Goal: Transaction & Acquisition: Purchase product/service

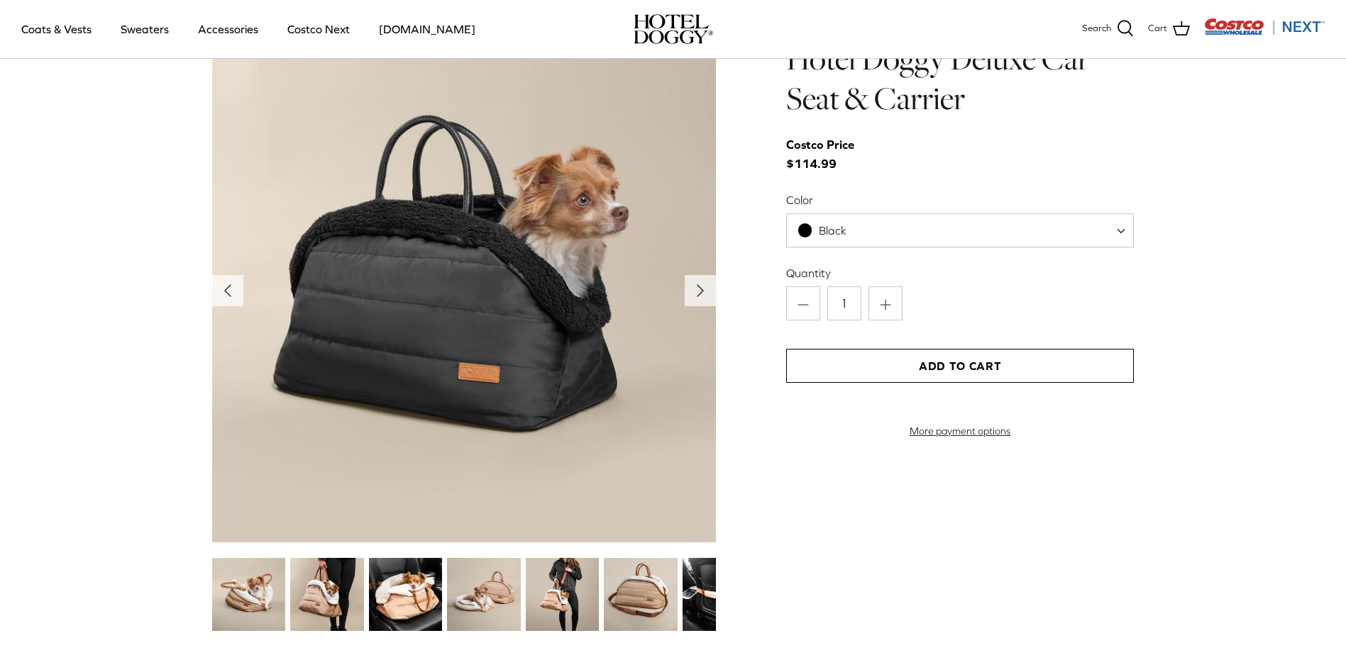
scroll to position [1632, 0]
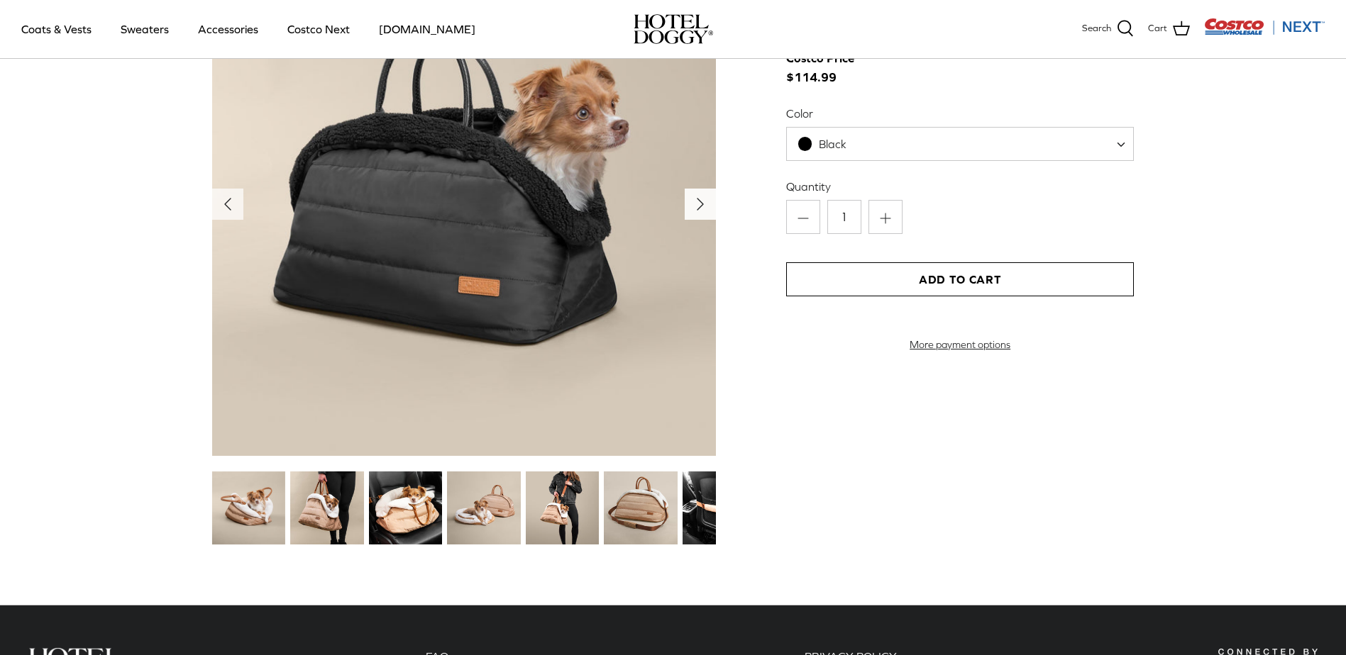
click at [708, 204] on icon "Right" at bounding box center [700, 204] width 23 height 23
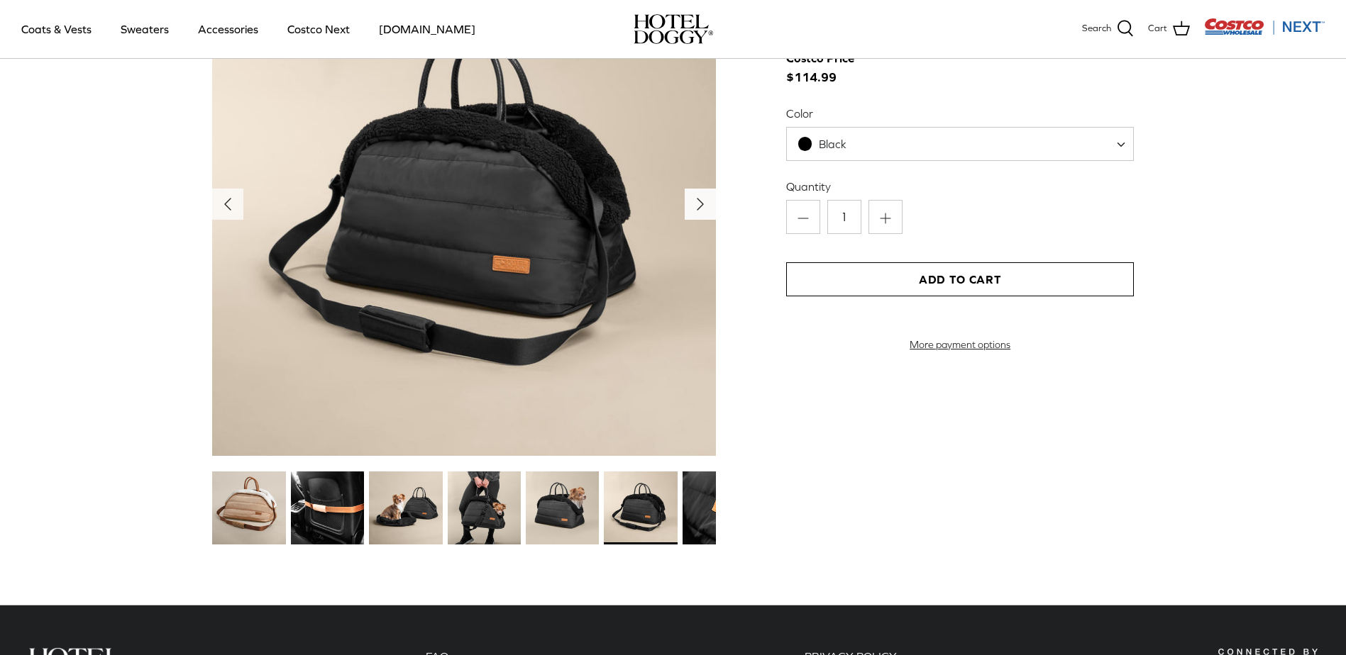
click at [709, 207] on icon "Right" at bounding box center [700, 204] width 23 height 23
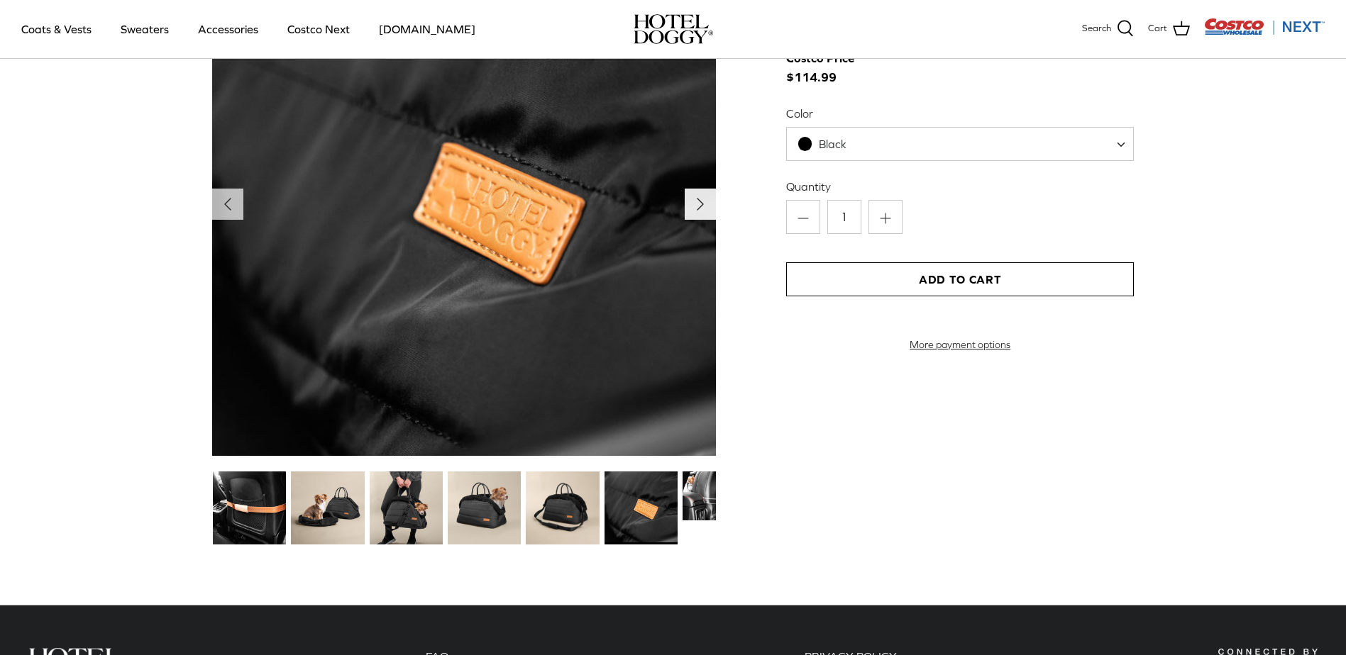
click at [709, 207] on icon "Right" at bounding box center [700, 204] width 23 height 23
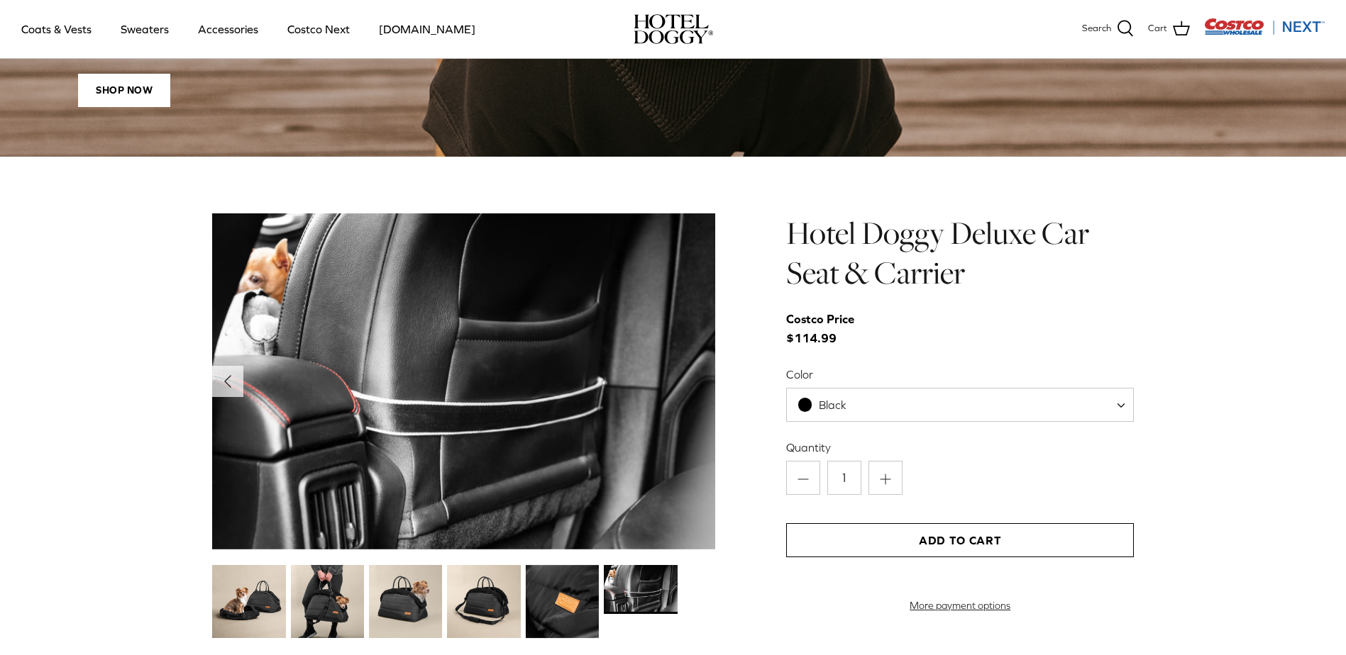
scroll to position [1348, 0]
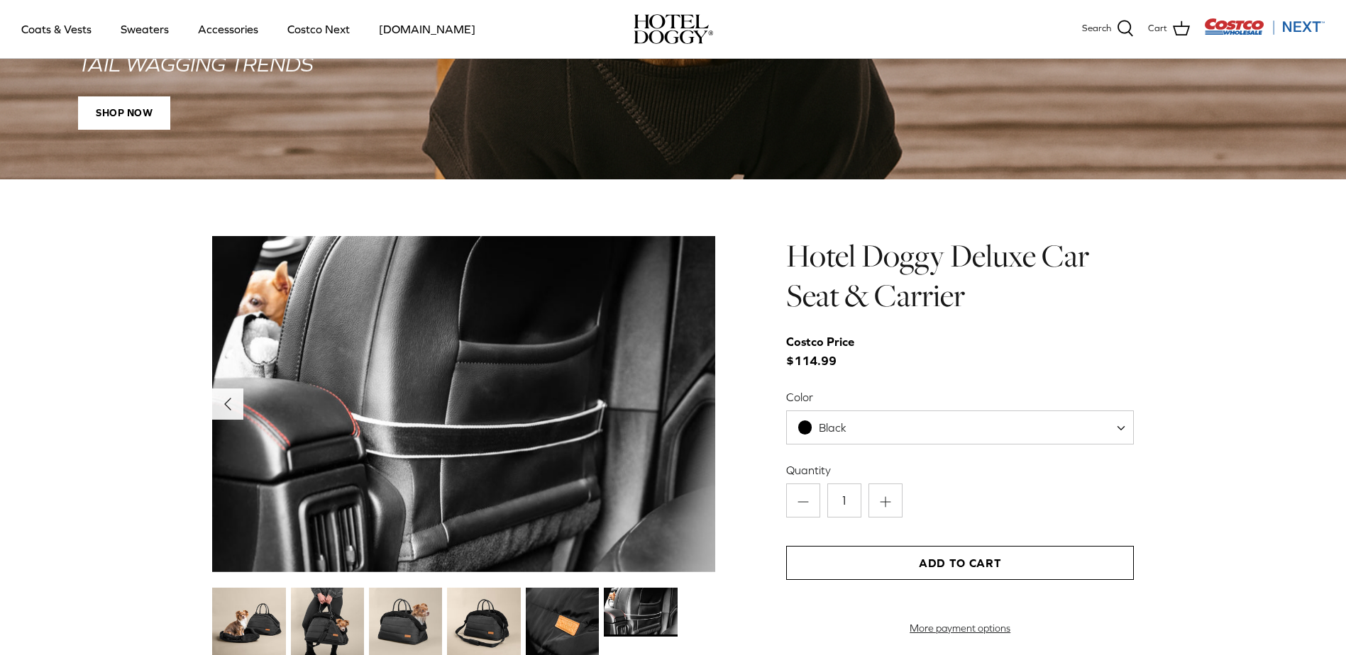
click at [231, 404] on icon "Left" at bounding box center [227, 404] width 23 height 23
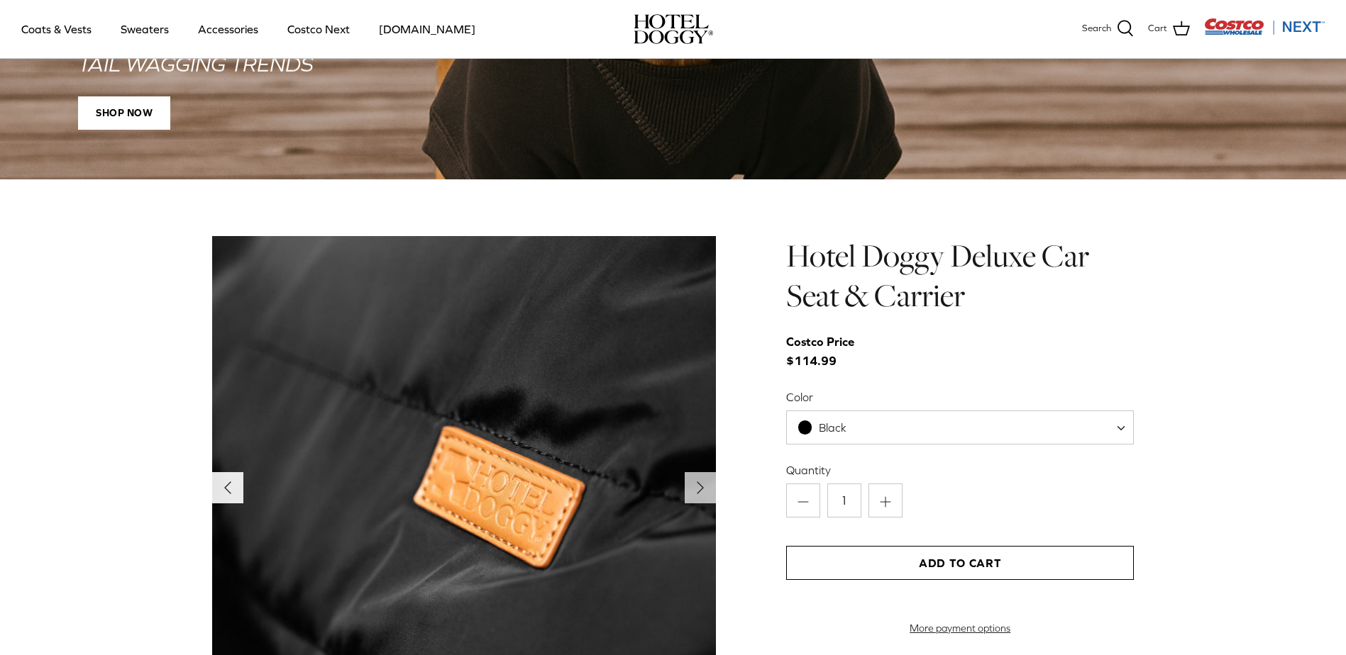
click at [225, 487] on icon "Left" at bounding box center [227, 488] width 23 height 23
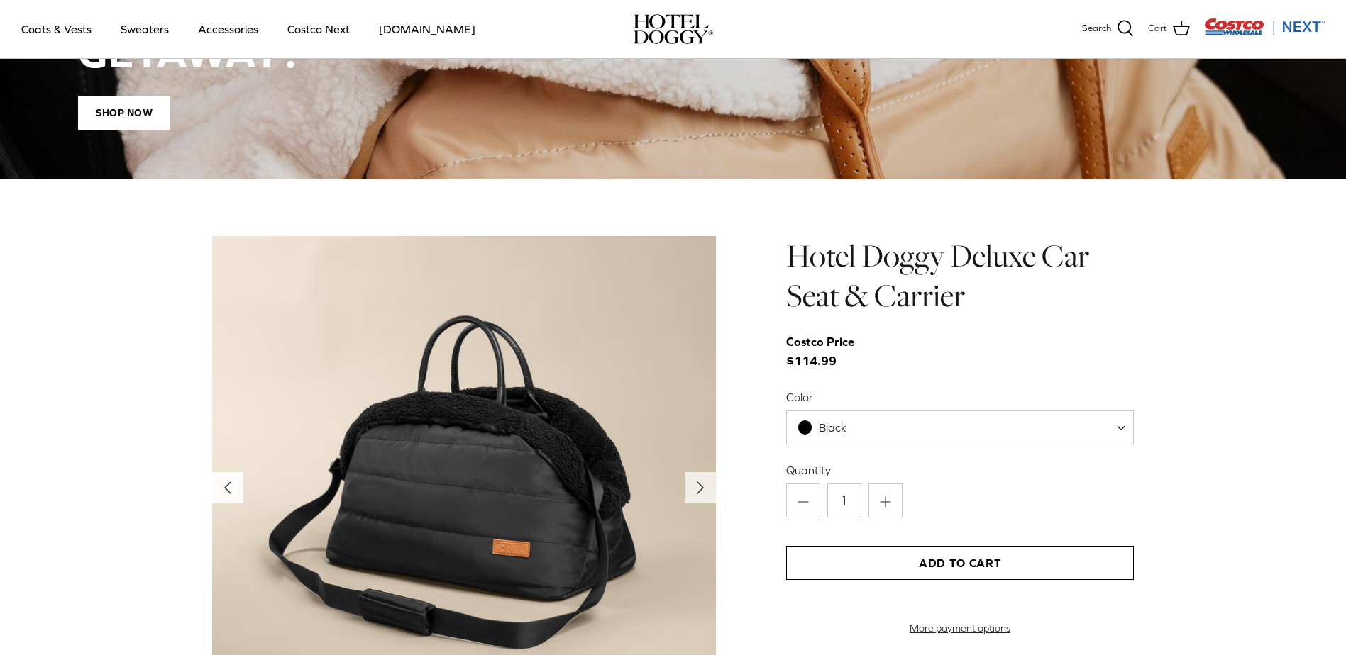
click at [225, 485] on icon "Left" at bounding box center [227, 488] width 23 height 23
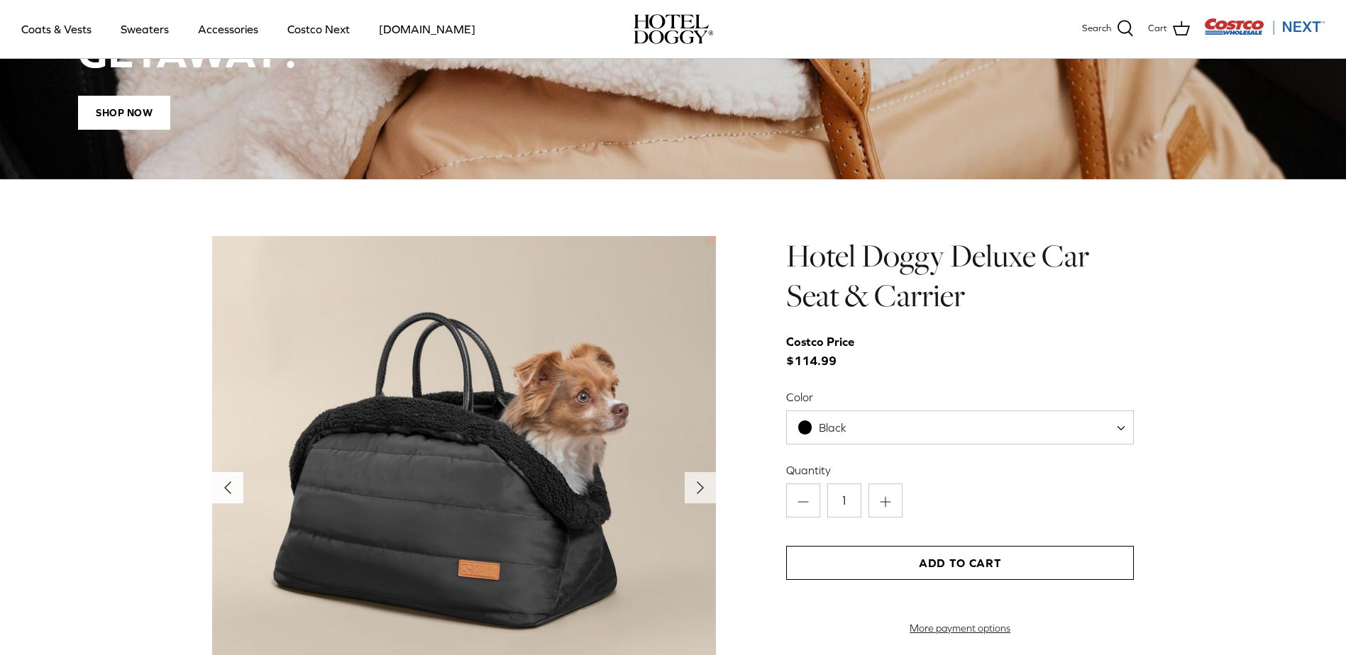
click at [225, 485] on icon "Left" at bounding box center [227, 488] width 23 height 23
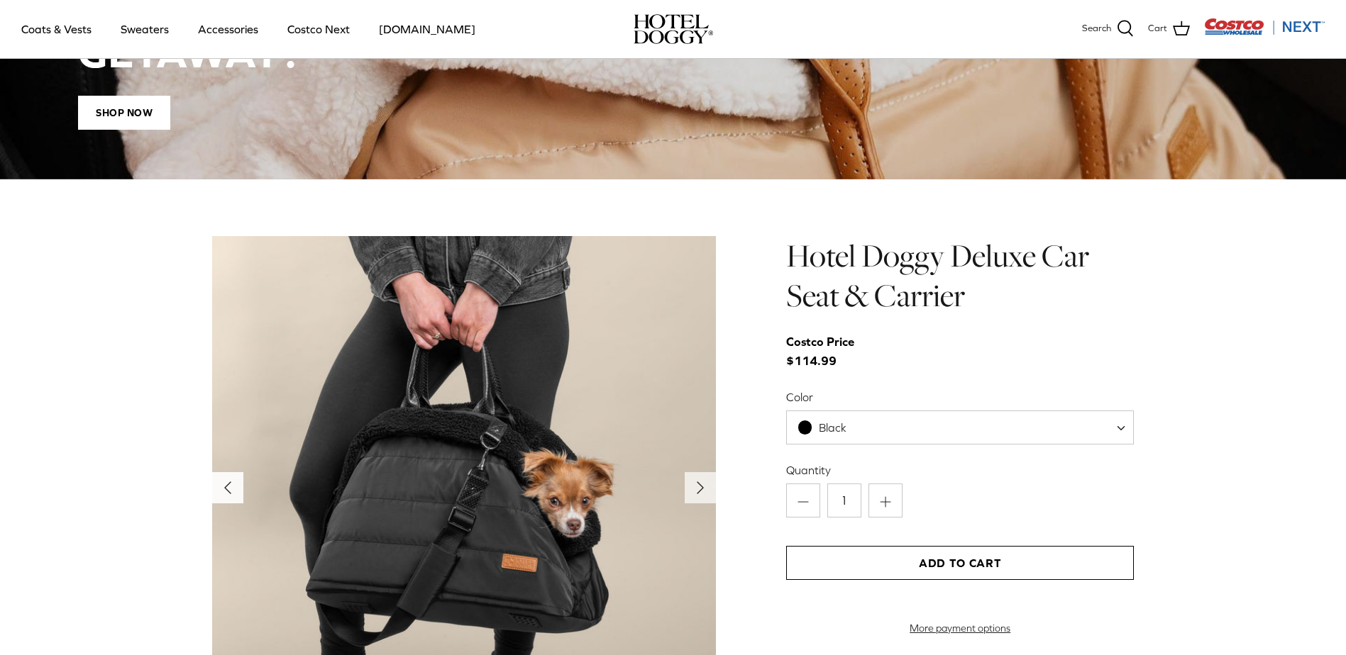
click at [225, 485] on icon "Left" at bounding box center [227, 488] width 23 height 23
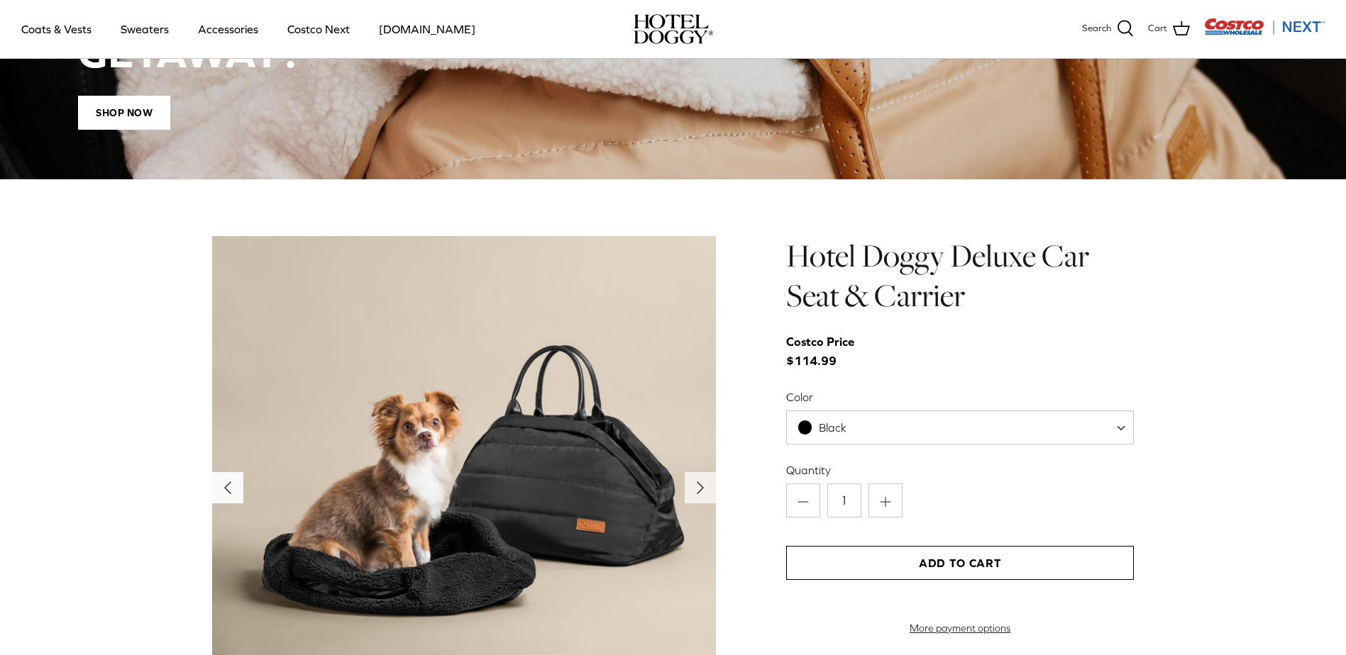
click at [225, 485] on icon "Left" at bounding box center [227, 488] width 23 height 23
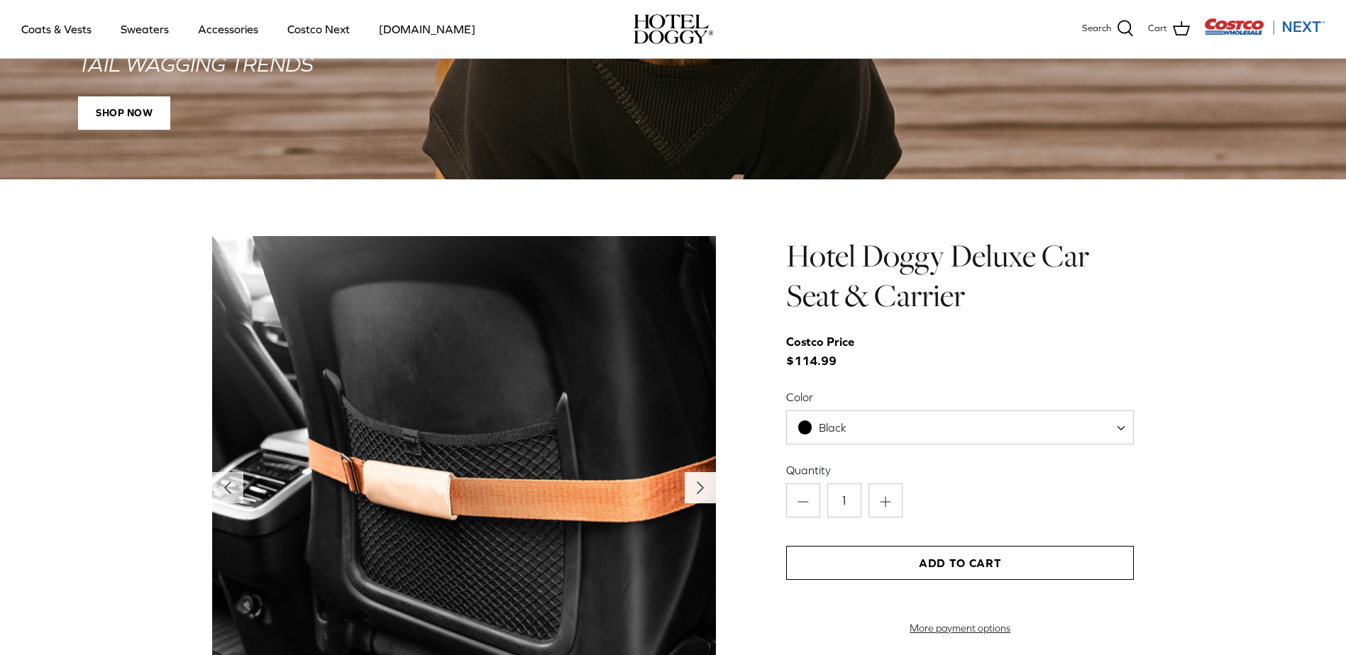
click at [707, 488] on icon "Right" at bounding box center [700, 488] width 23 height 23
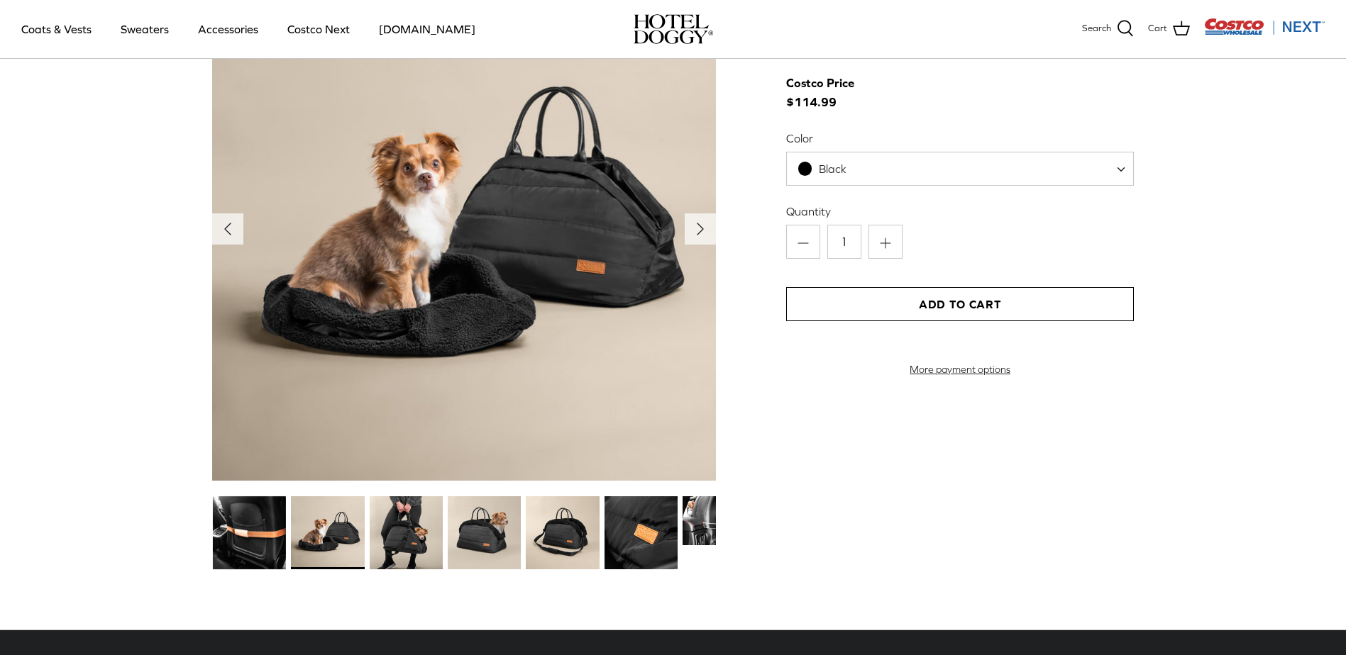
scroll to position [1632, 0]
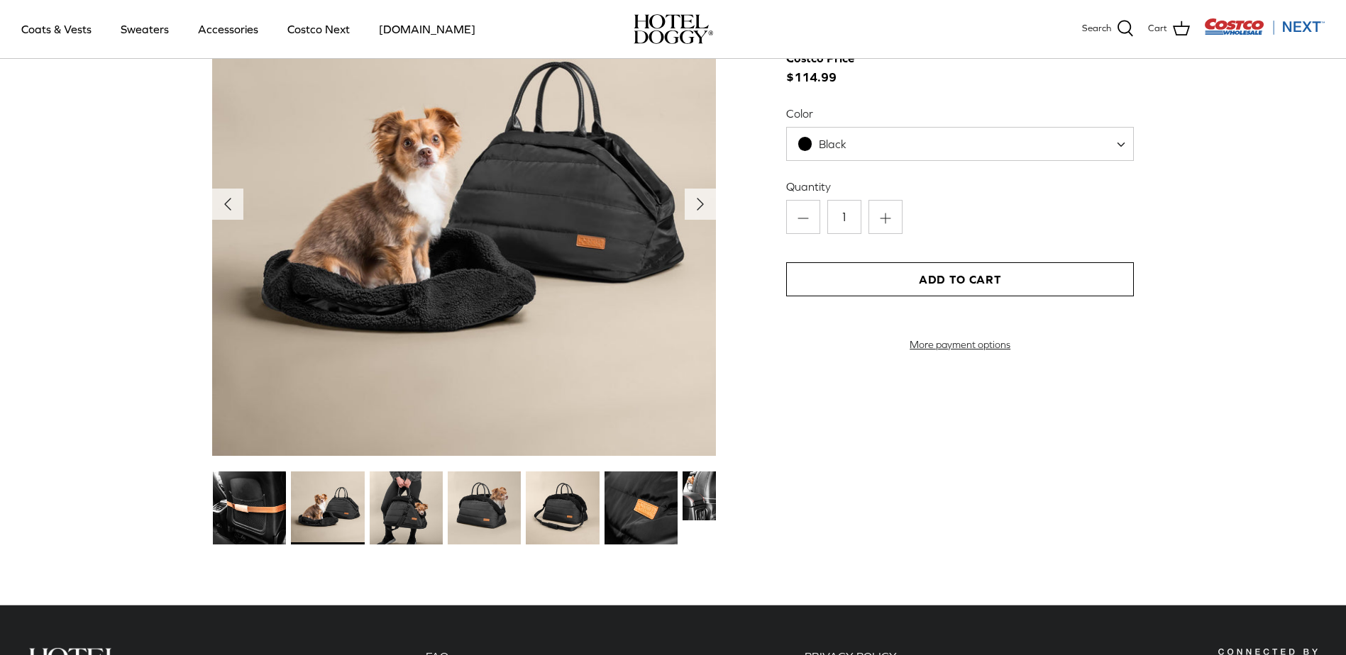
click at [414, 519] on img at bounding box center [406, 508] width 73 height 73
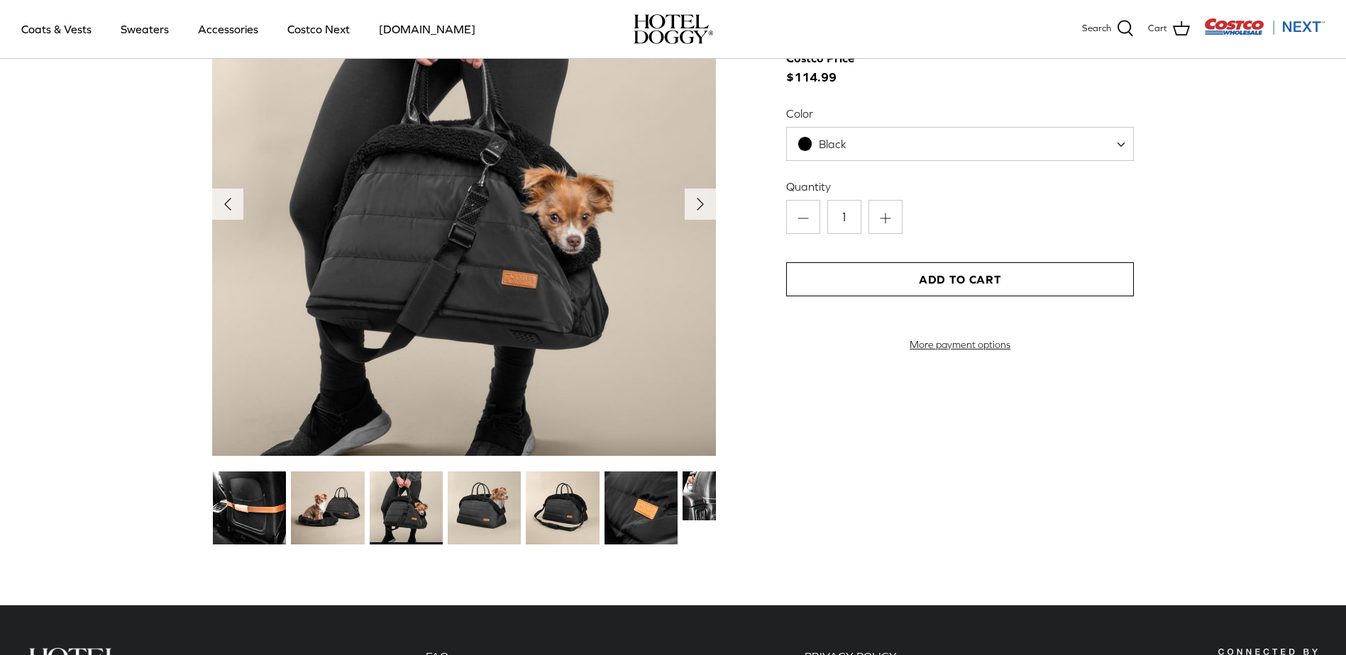
click at [343, 507] on img at bounding box center [327, 508] width 73 height 73
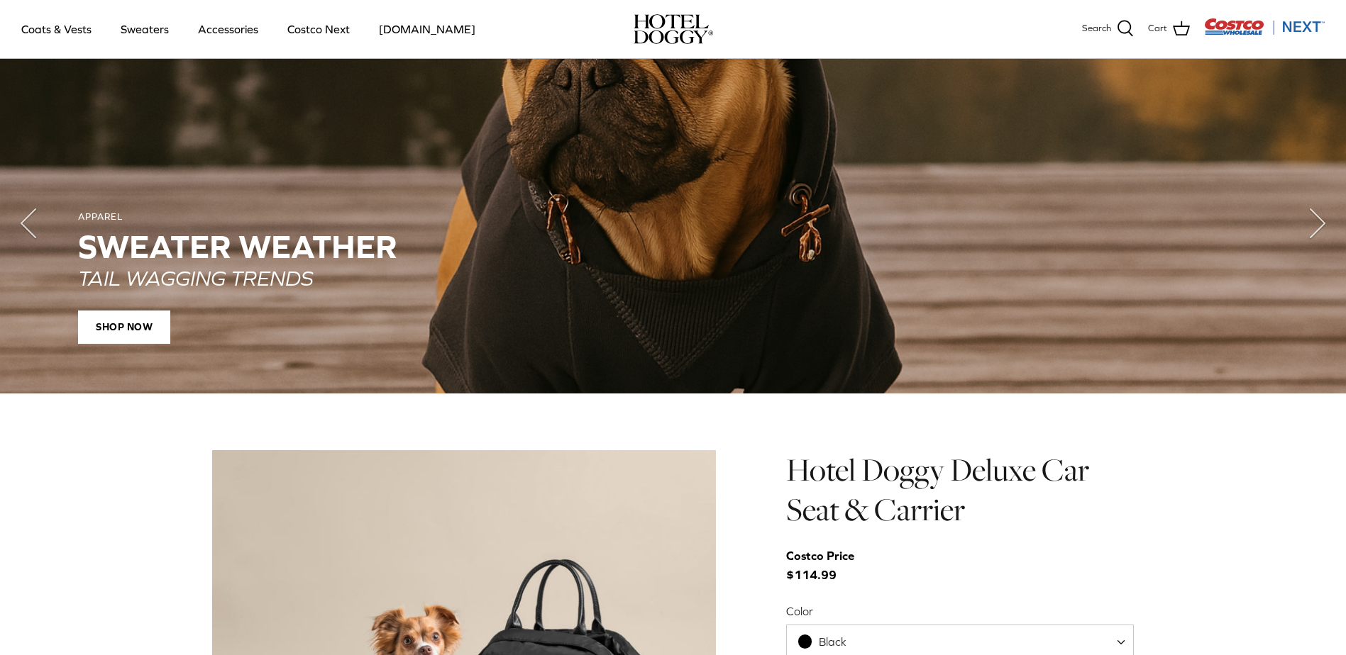
scroll to position [1135, 0]
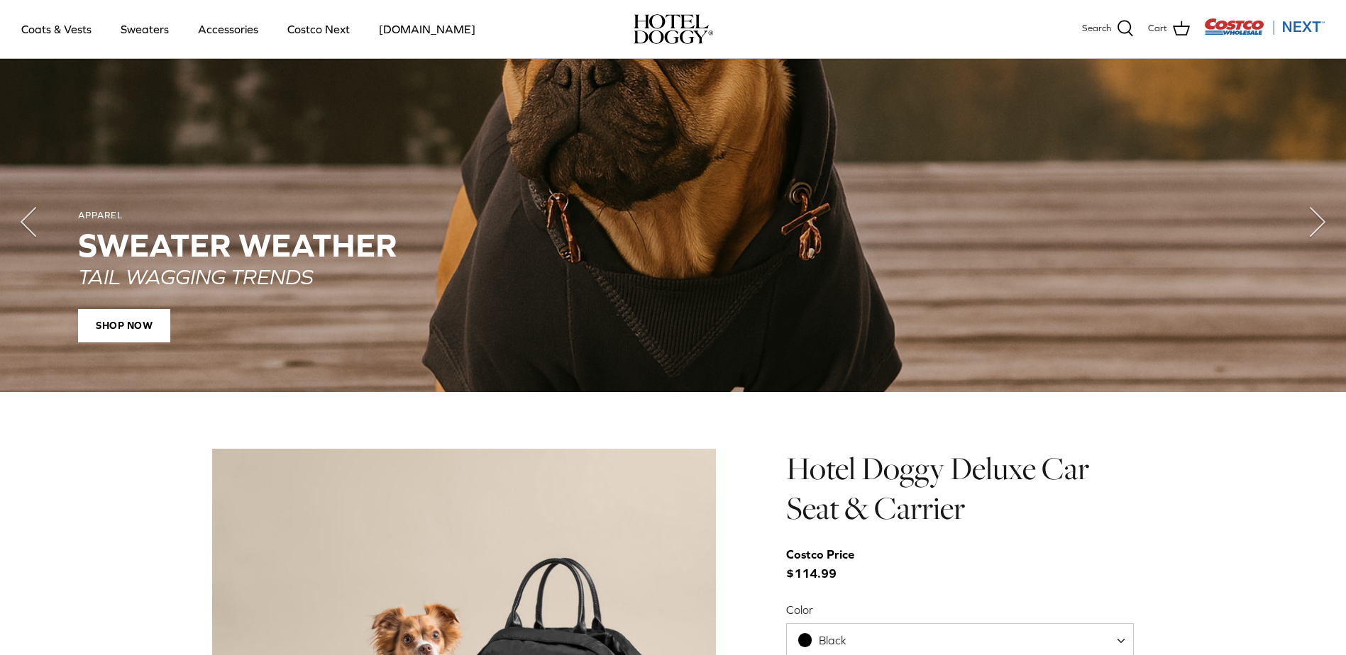
click at [411, 297] on div "APPAREL SWEATER WEATHER TAIL WAGGING TRENDS SHOP NOW" at bounding box center [673, 276] width 1190 height 133
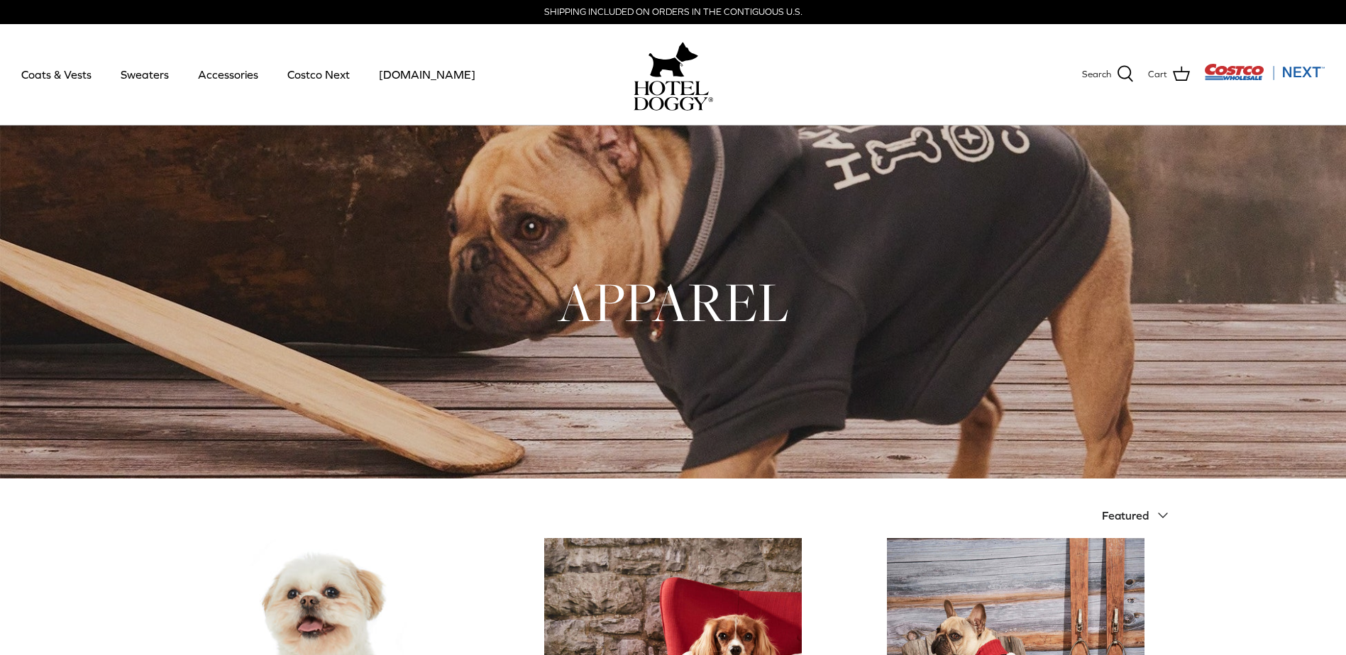
click at [1305, 72] on img "Costco Next" at bounding box center [1264, 72] width 121 height 18
